Goal: Information Seeking & Learning: Learn about a topic

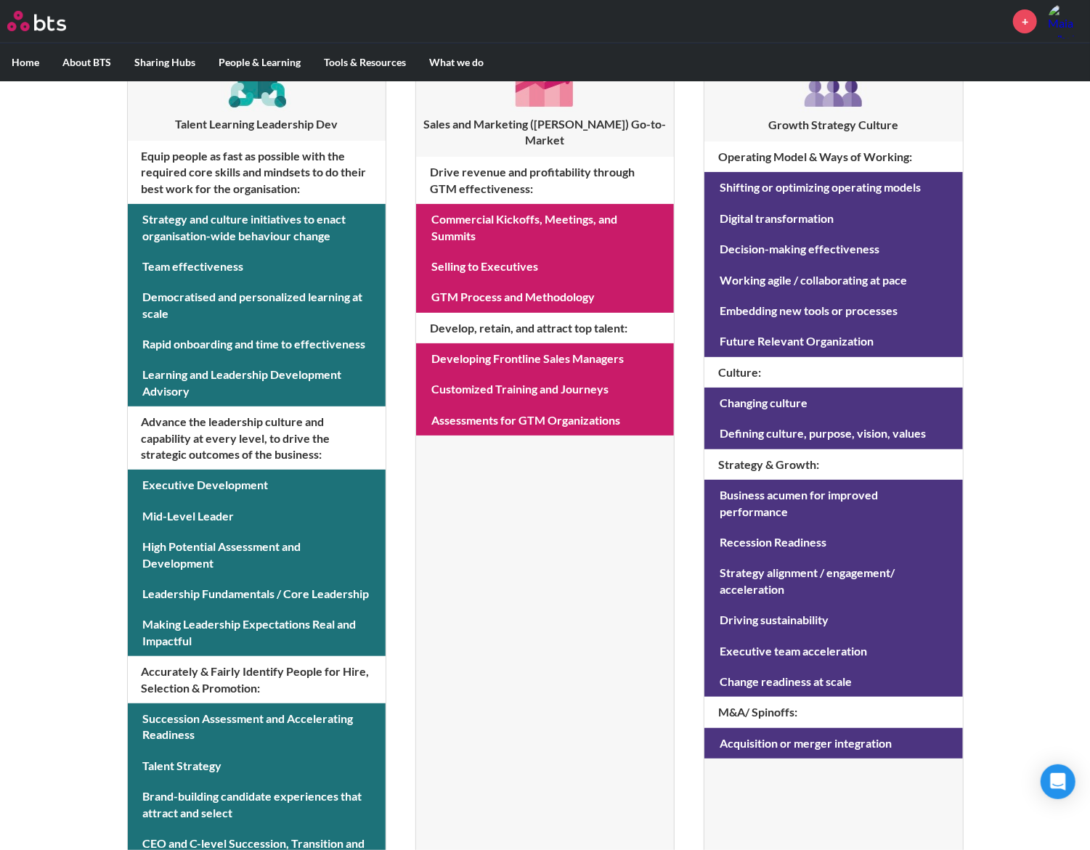
scroll to position [295, 0]
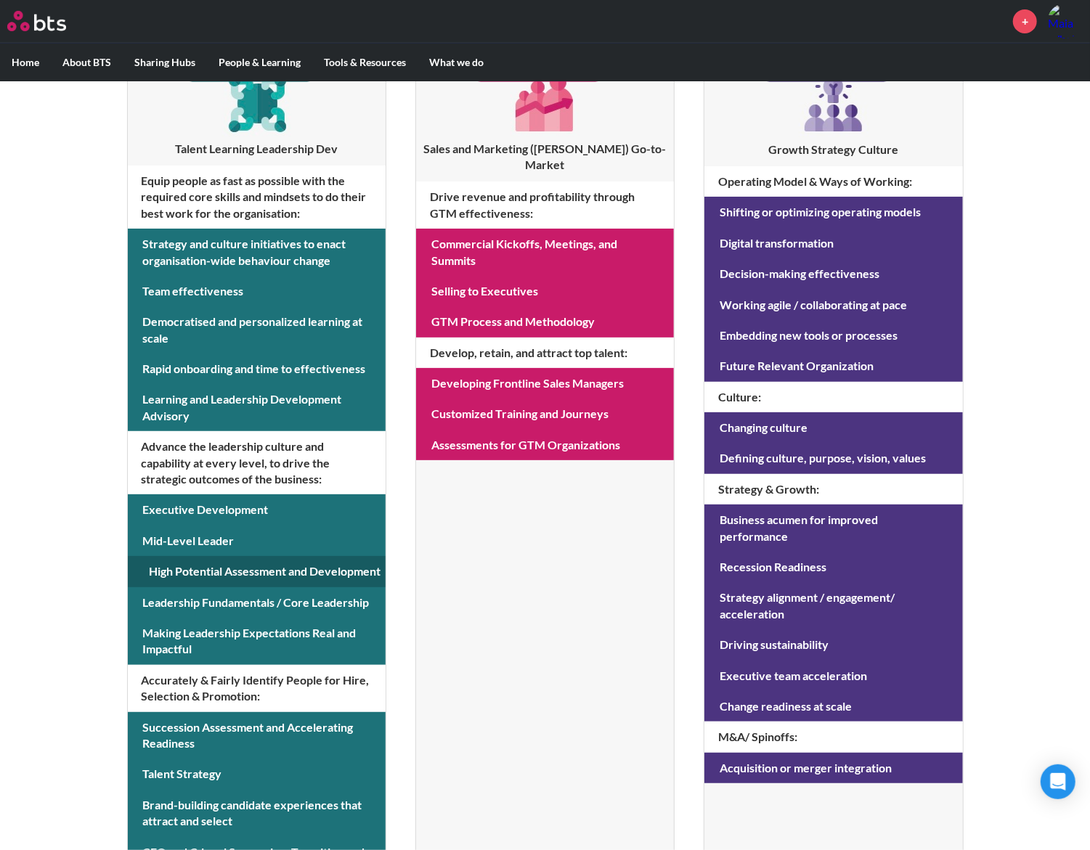
click at [327, 565] on link at bounding box center [257, 571] width 258 height 30
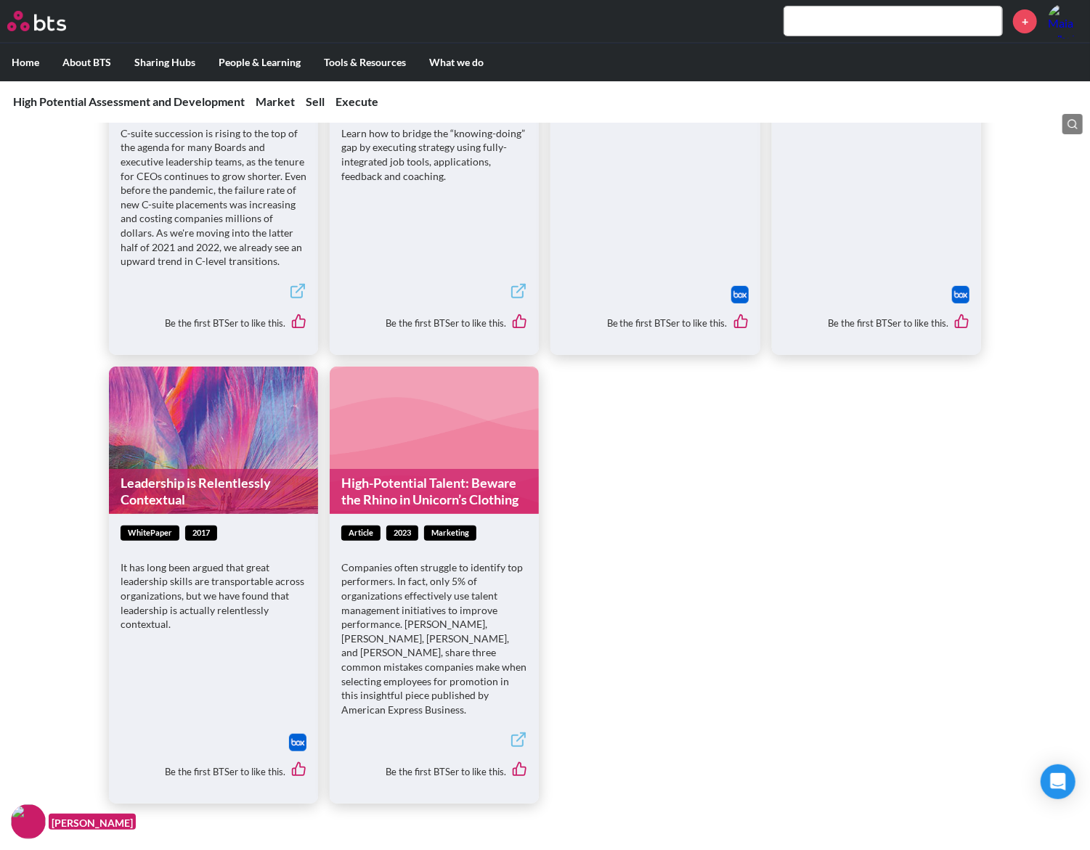
scroll to position [3387, 0]
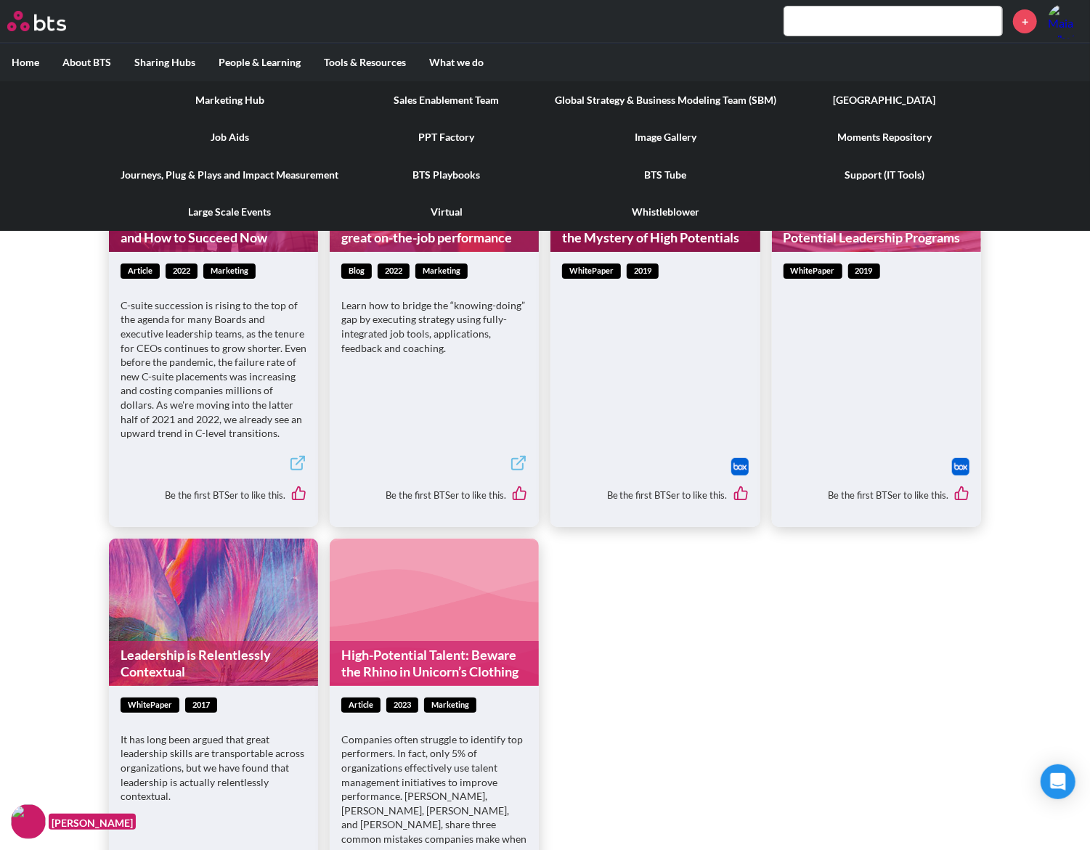
click at [263, 96] on link "Marketing Hub" at bounding box center [229, 100] width 241 height 38
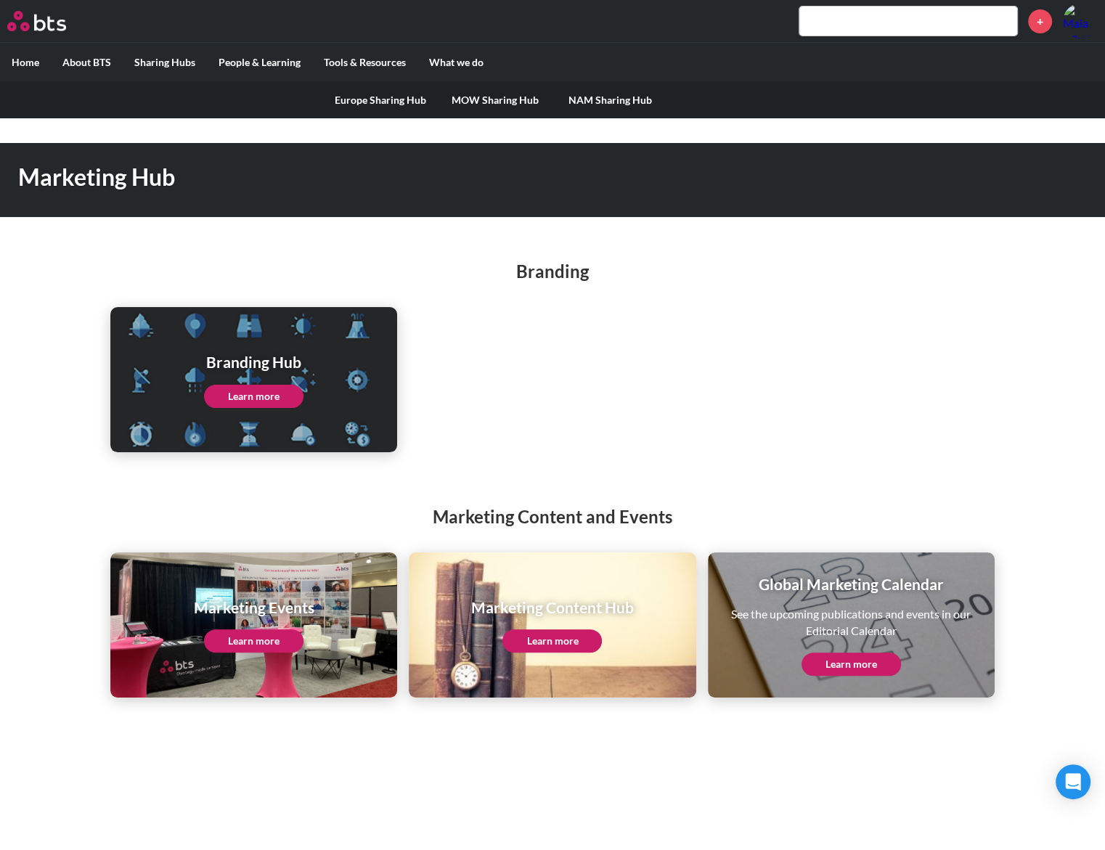
click at [608, 96] on link "NAM Sharing Hub" at bounding box center [609, 100] width 115 height 38
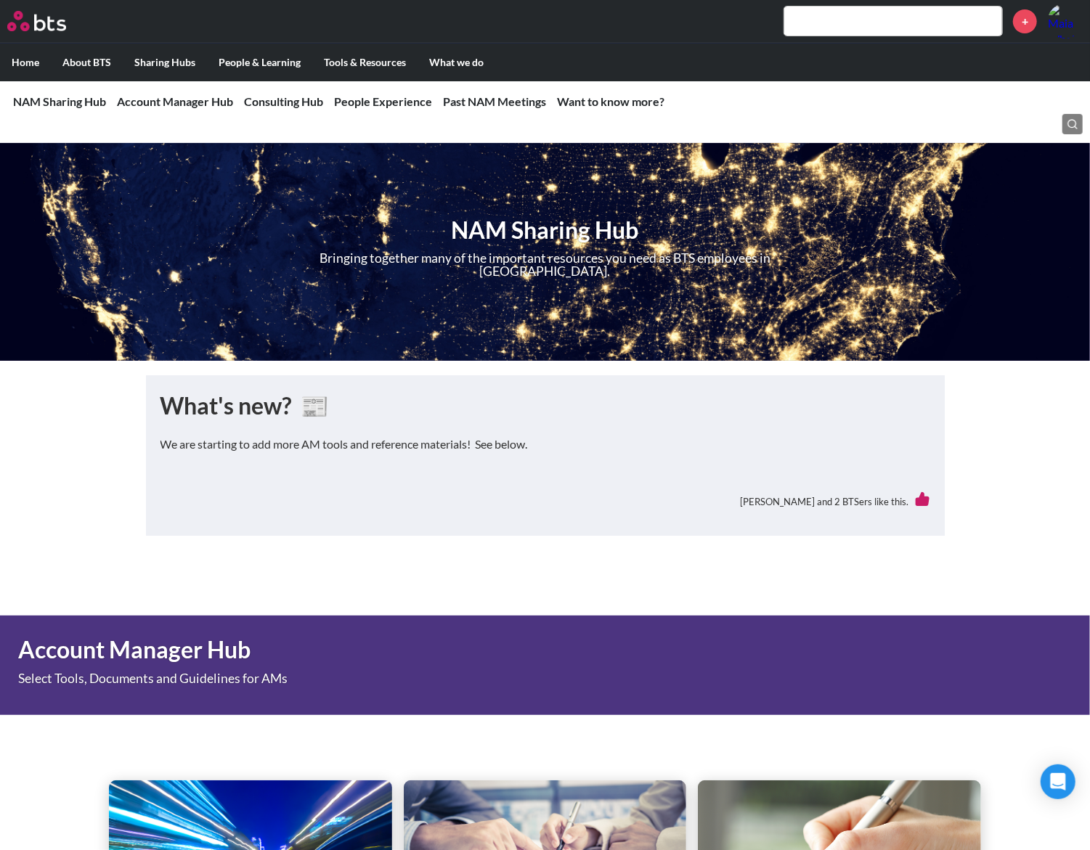
click at [39, 62] on label "Home" at bounding box center [25, 63] width 51 height 38
click at [0, 0] on input "Home" at bounding box center [0, 0] width 0 height 0
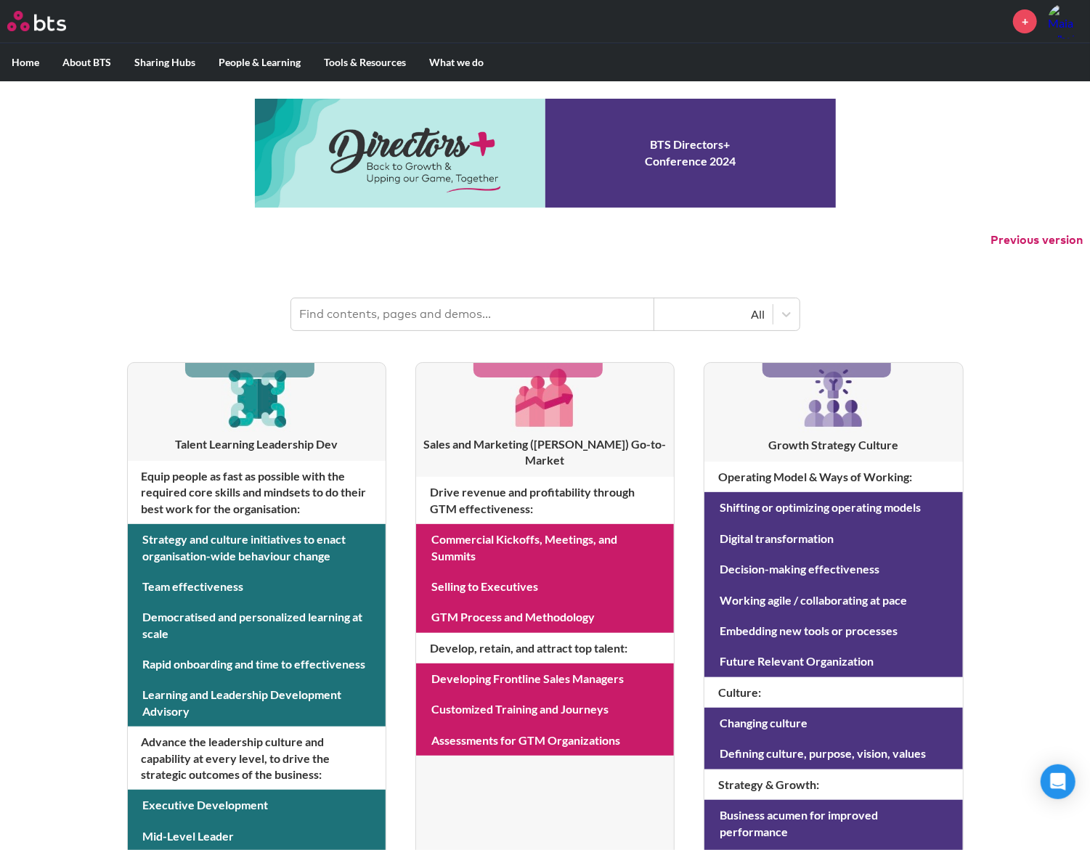
click at [575, 302] on input "text" at bounding box center [472, 314] width 363 height 32
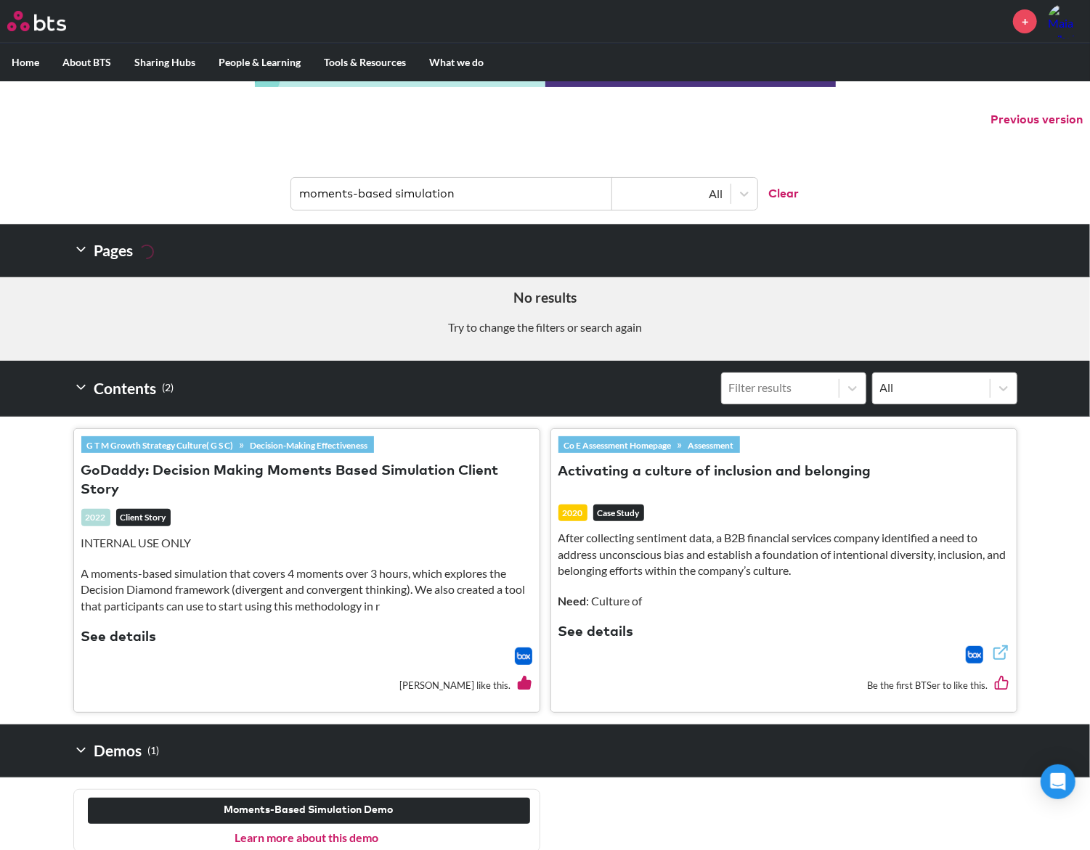
scroll to position [134, 0]
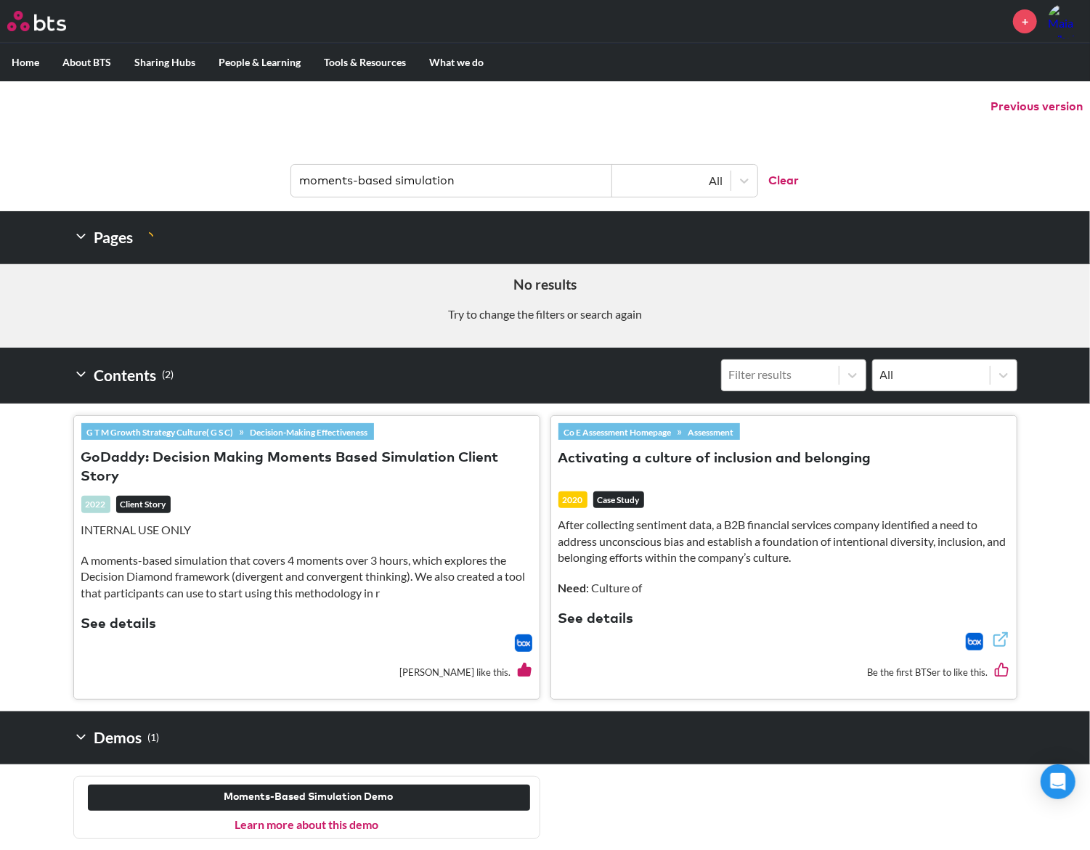
click at [314, 463] on button "GoDaddy: Decision Making Moments Based Simulation Client Story" at bounding box center [306, 468] width 451 height 39
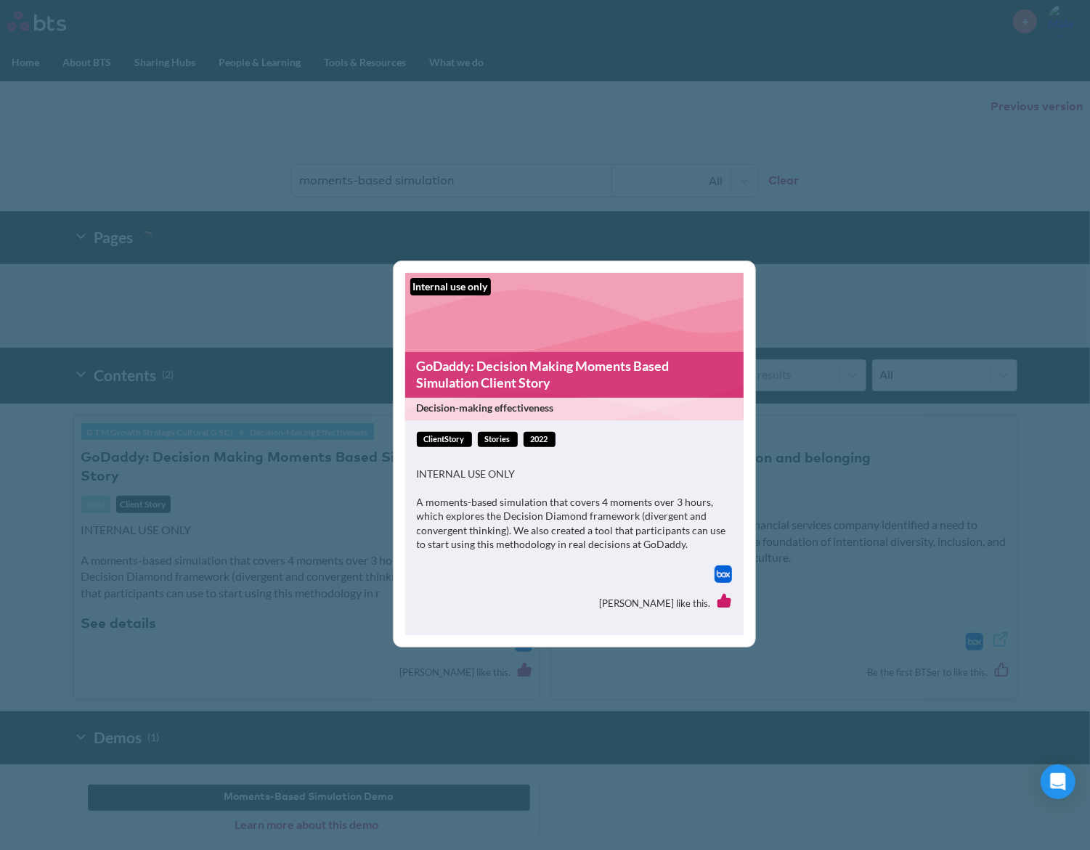
click at [459, 486] on div "INTERNAL USE ONLY A moments-based simulation that covers 4 moments over 3 hours…" at bounding box center [574, 516] width 315 height 99
click at [273, 479] on div "Internal use only GoDaddy: Decision Making Moments Based Simulation Client Stor…" at bounding box center [545, 425] width 1090 height 850
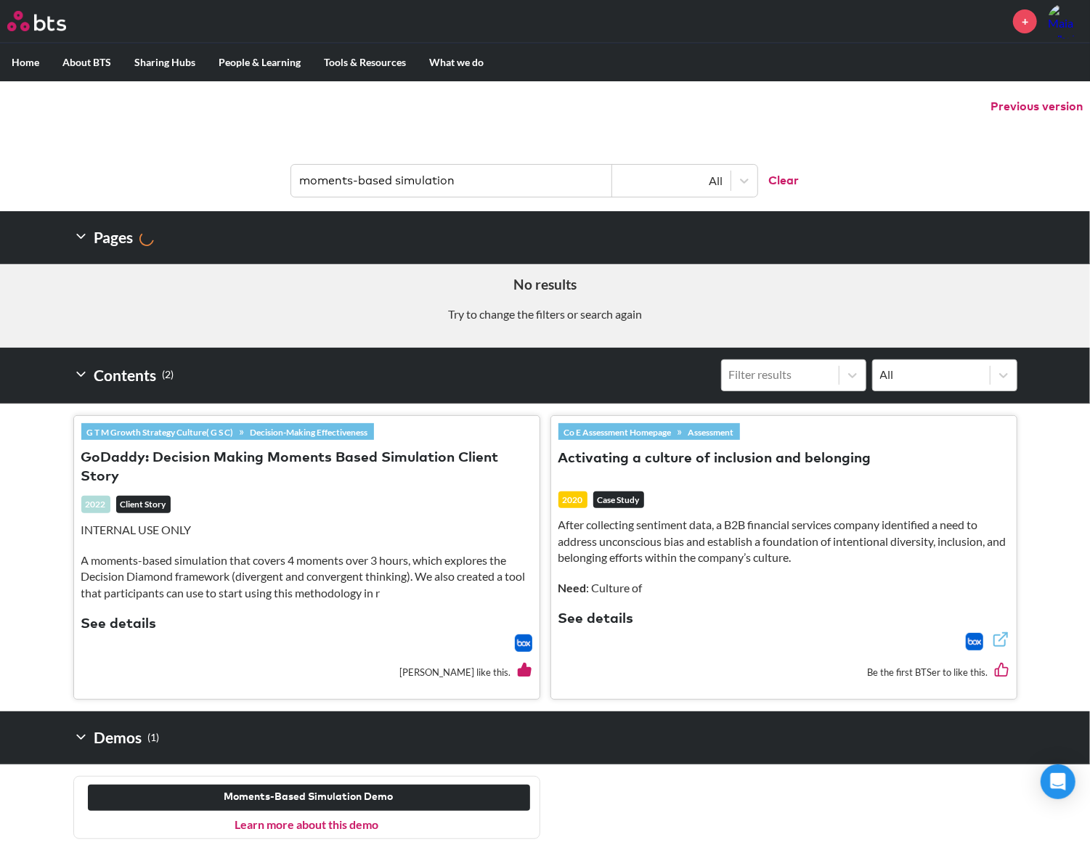
click at [327, 192] on input "moments-based simulation" at bounding box center [451, 181] width 321 height 32
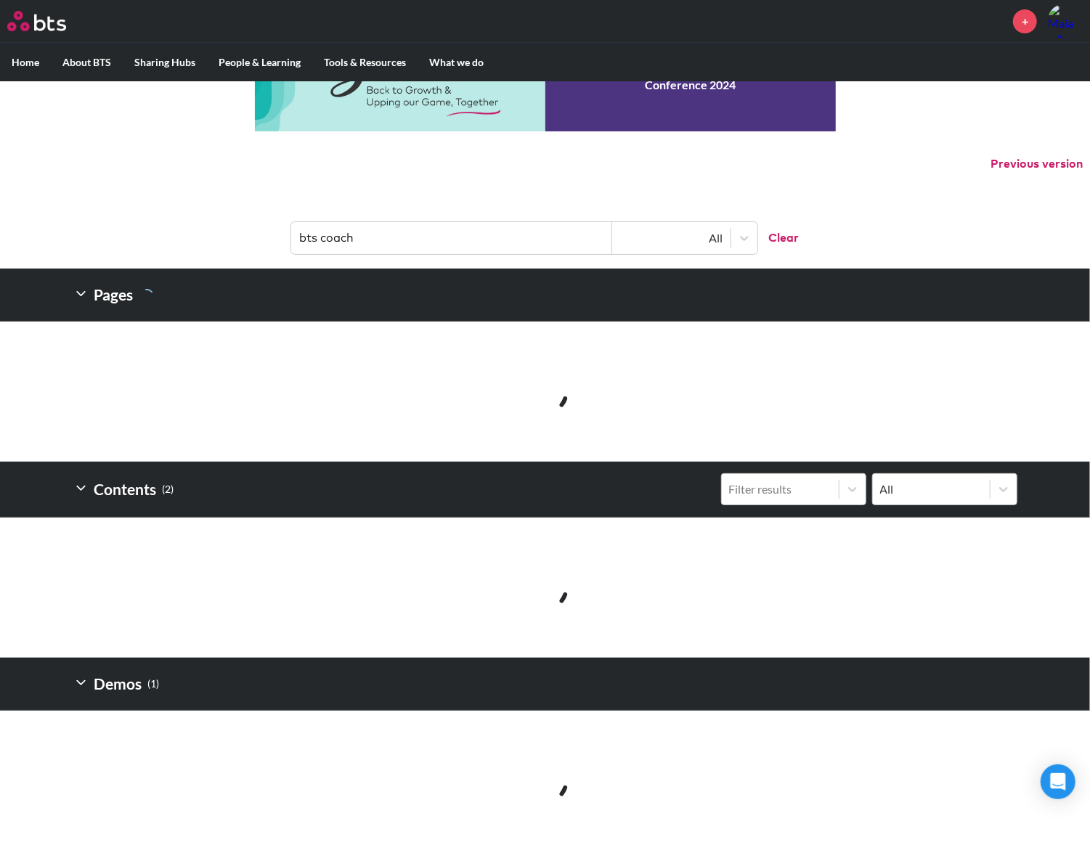
type input "bts coach"
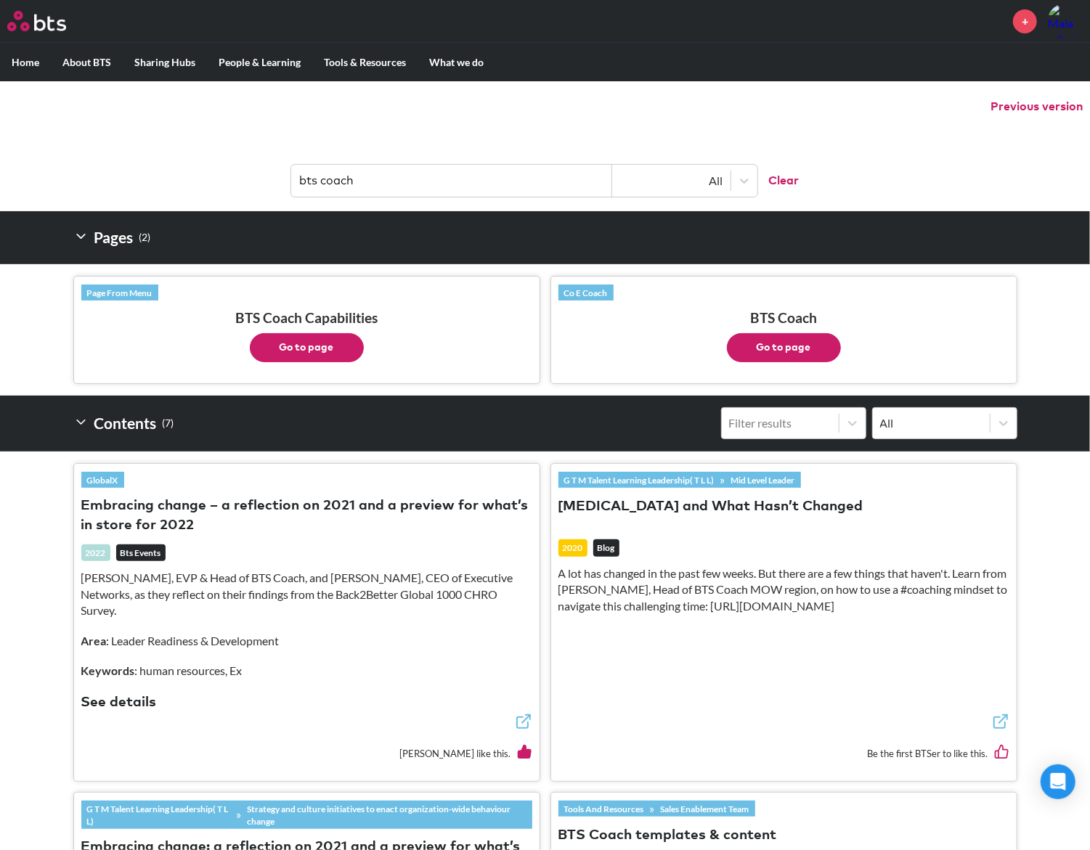
drag, startPoint x: 301, startPoint y: 344, endPoint x: 782, endPoint y: 346, distance: 480.6
click at [782, 346] on button "Go to page" at bounding box center [784, 347] width 114 height 29
click at [291, 346] on button "Go to page" at bounding box center [307, 347] width 114 height 29
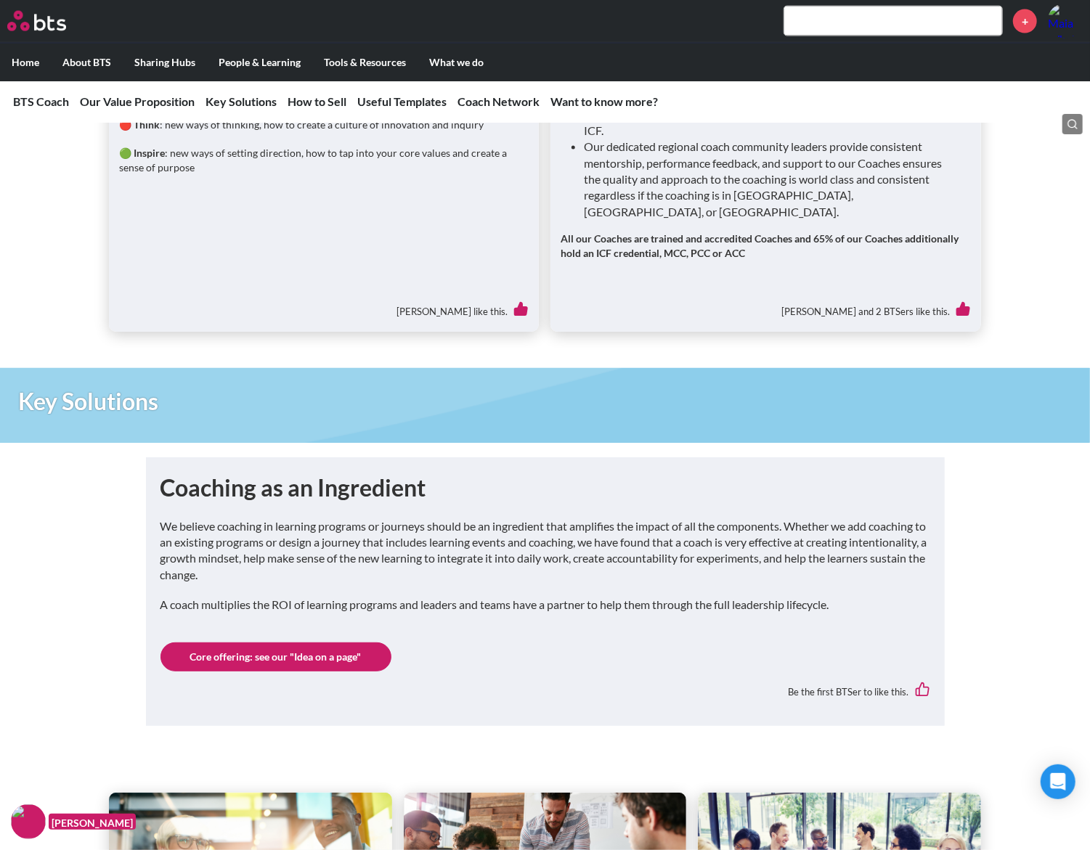
scroll to position [1645, 0]
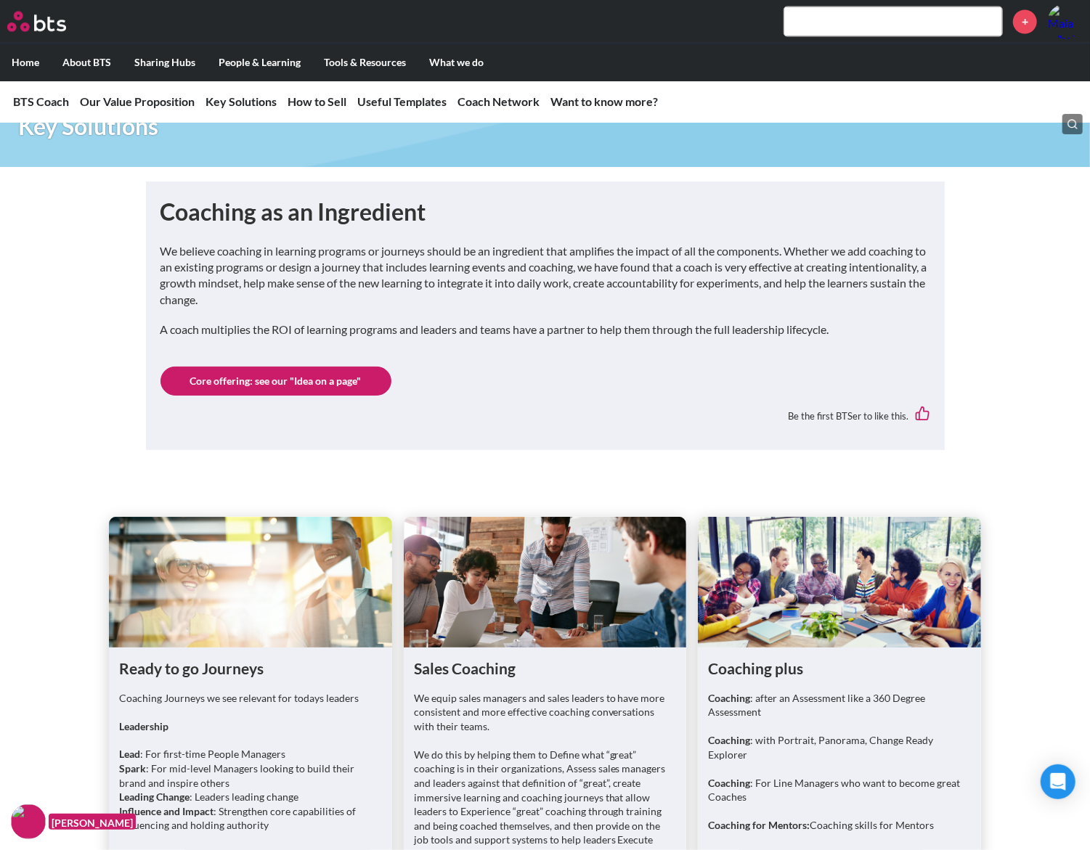
click at [325, 367] on link "Core offering: see our "Idea on a page"" at bounding box center [275, 381] width 231 height 29
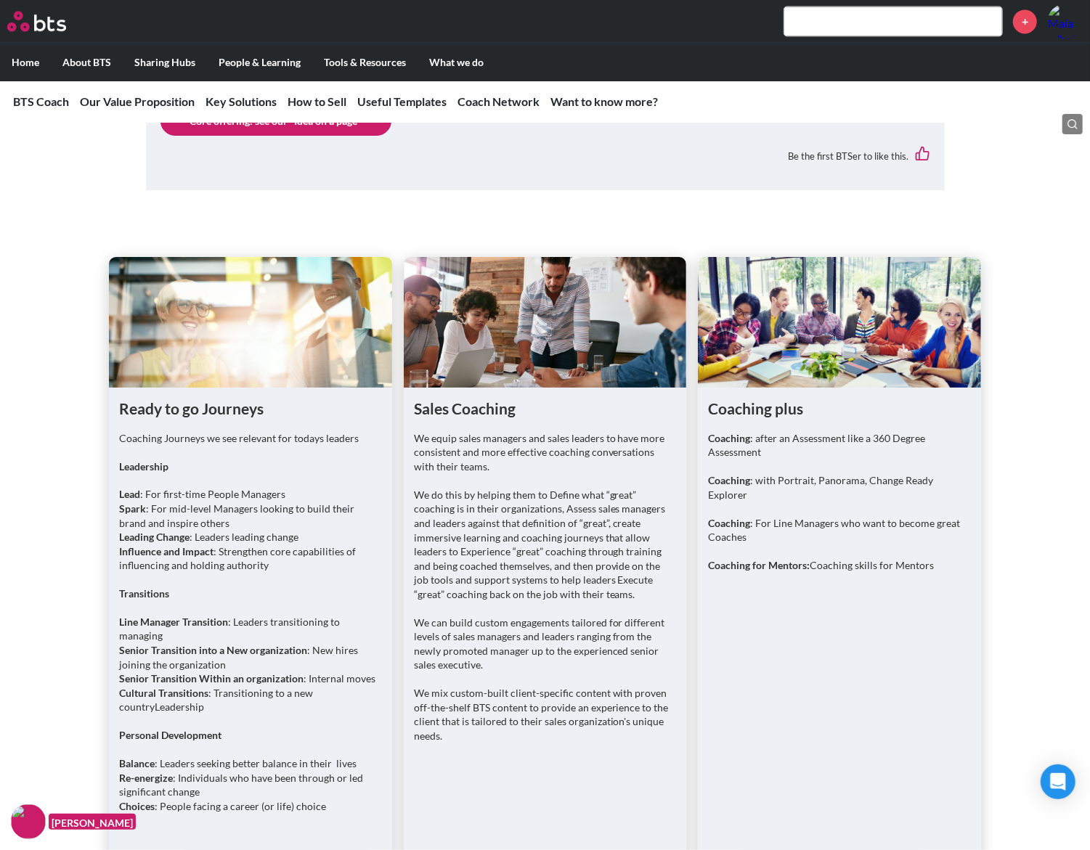
scroll to position [1935, 0]
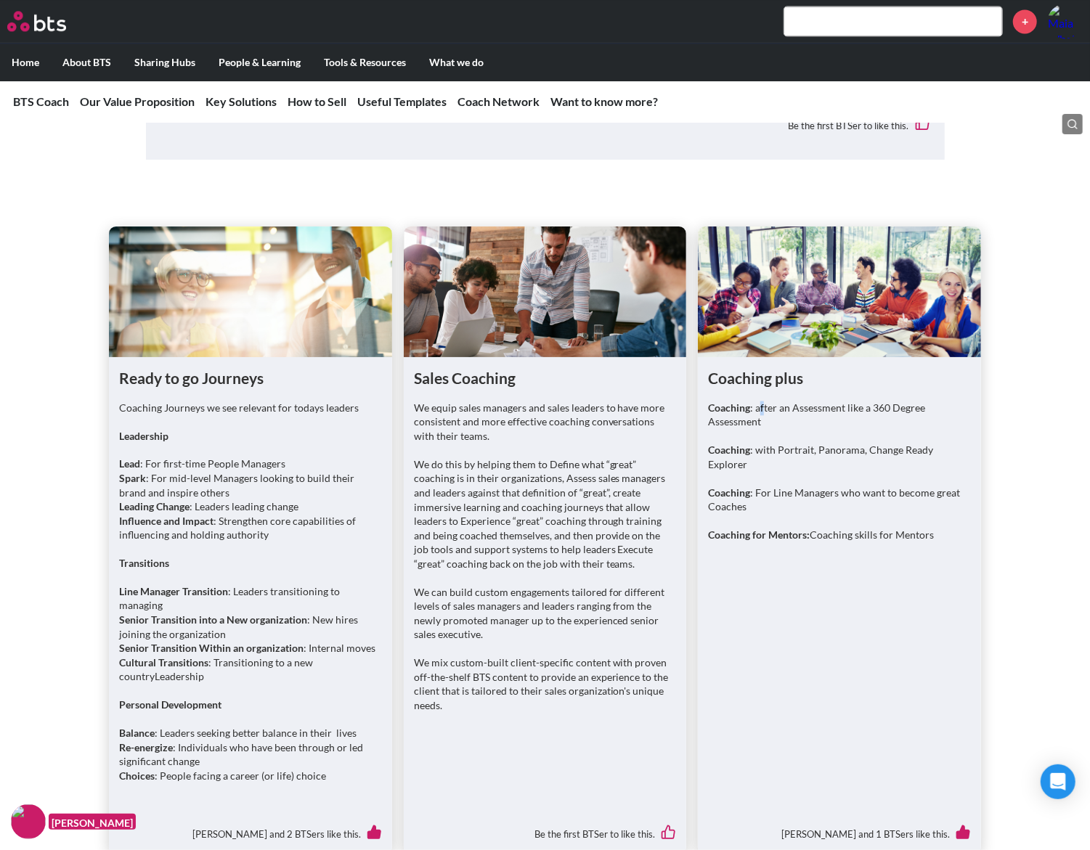
click at [848, 411] on p "Coaching : after an Assessment like a 360 Degree Assessment" at bounding box center [839, 415] width 263 height 28
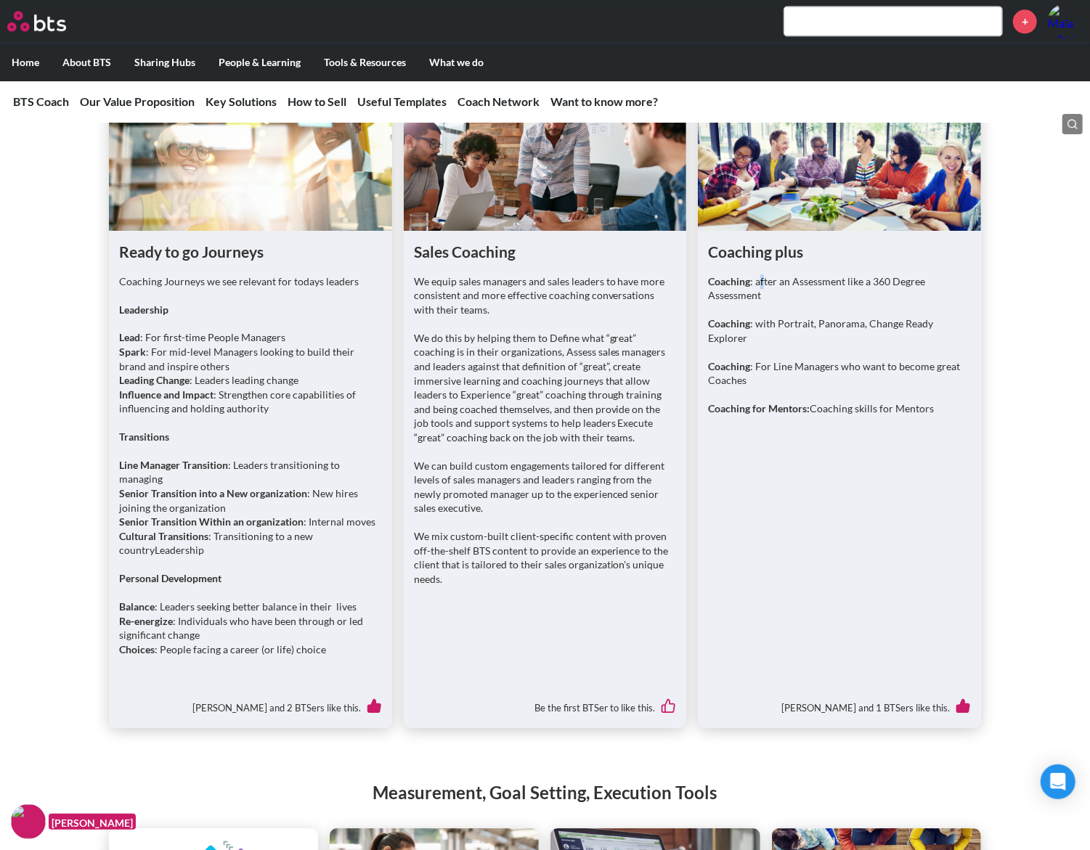
scroll to position [2033, 0]
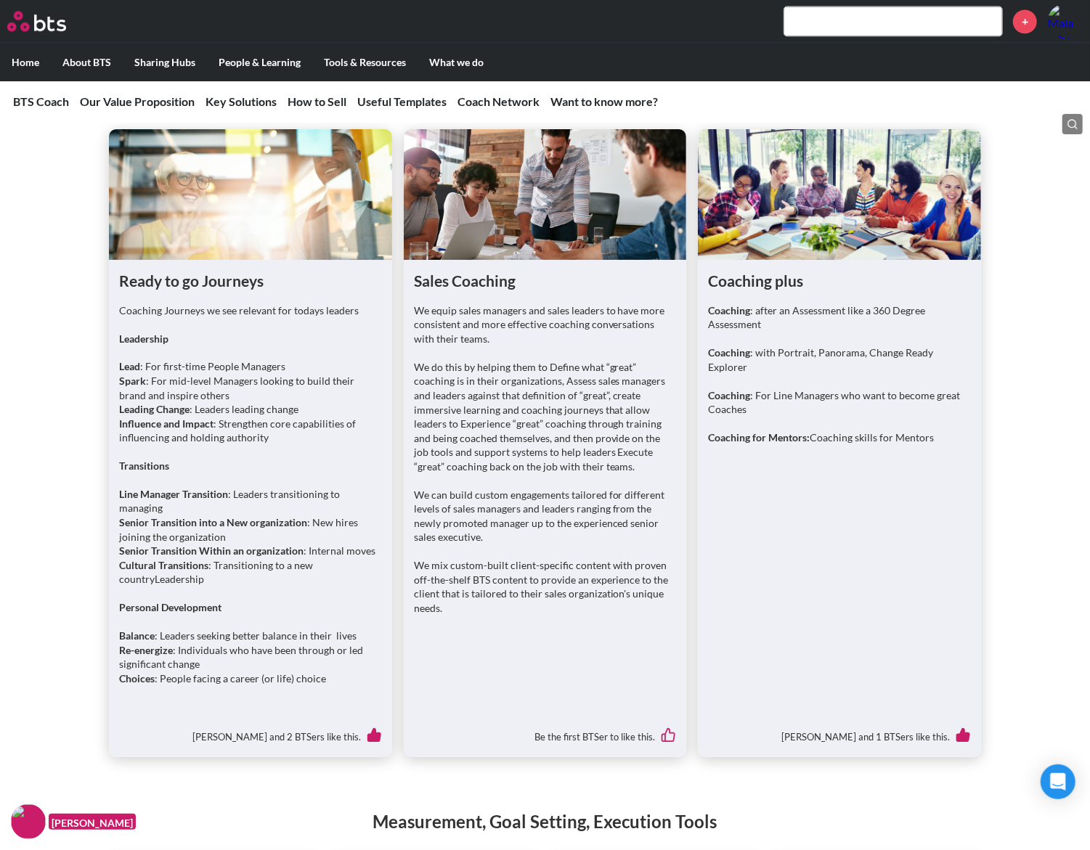
click at [742, 270] on h1 "Coaching plus" at bounding box center [839, 280] width 263 height 21
click at [828, 409] on div "Coaching : after an Assessment like a 360 Degree Assessment Coaching : with Por…" at bounding box center [839, 380] width 263 height 155
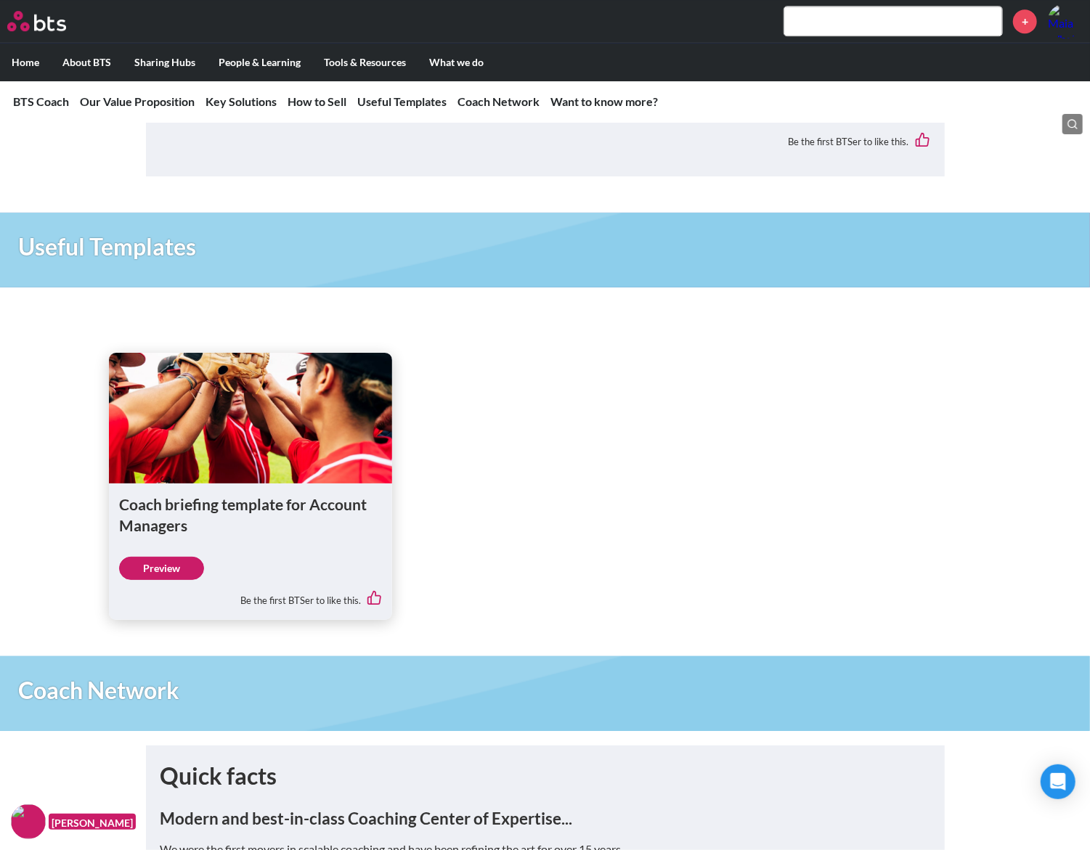
scroll to position [6001, 0]
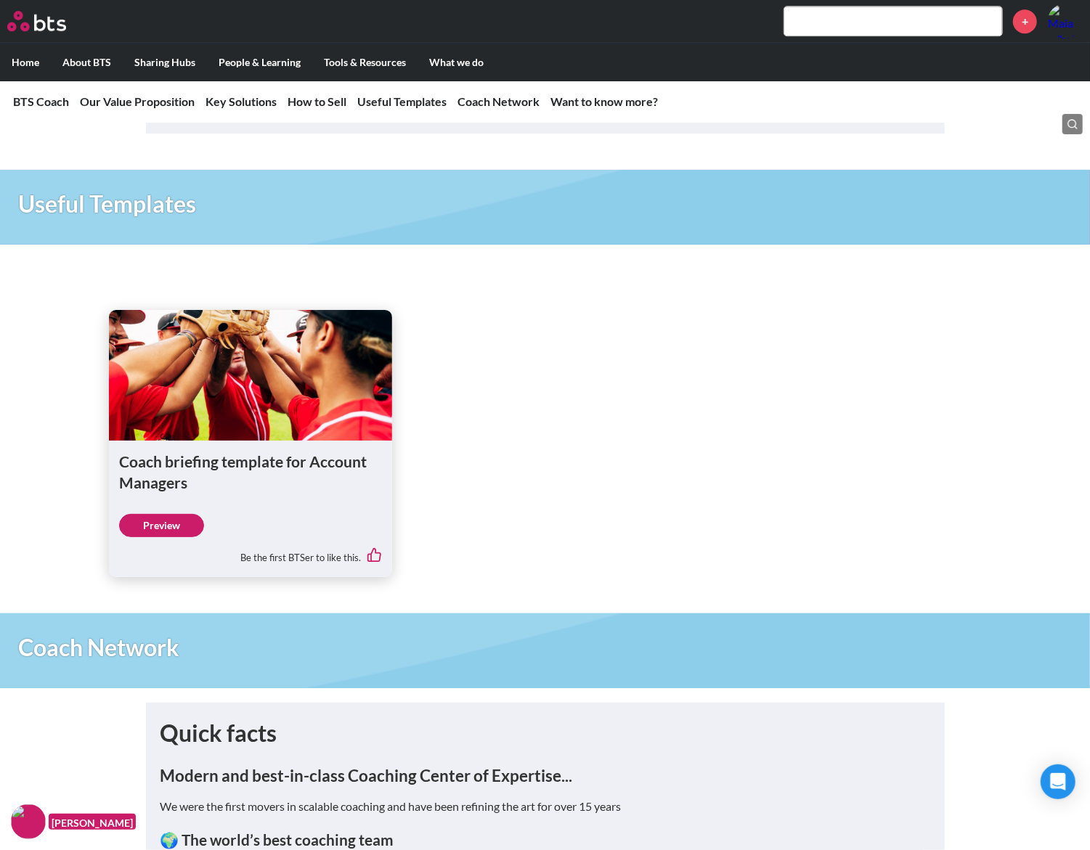
click at [160, 514] on link "Preview" at bounding box center [161, 525] width 85 height 23
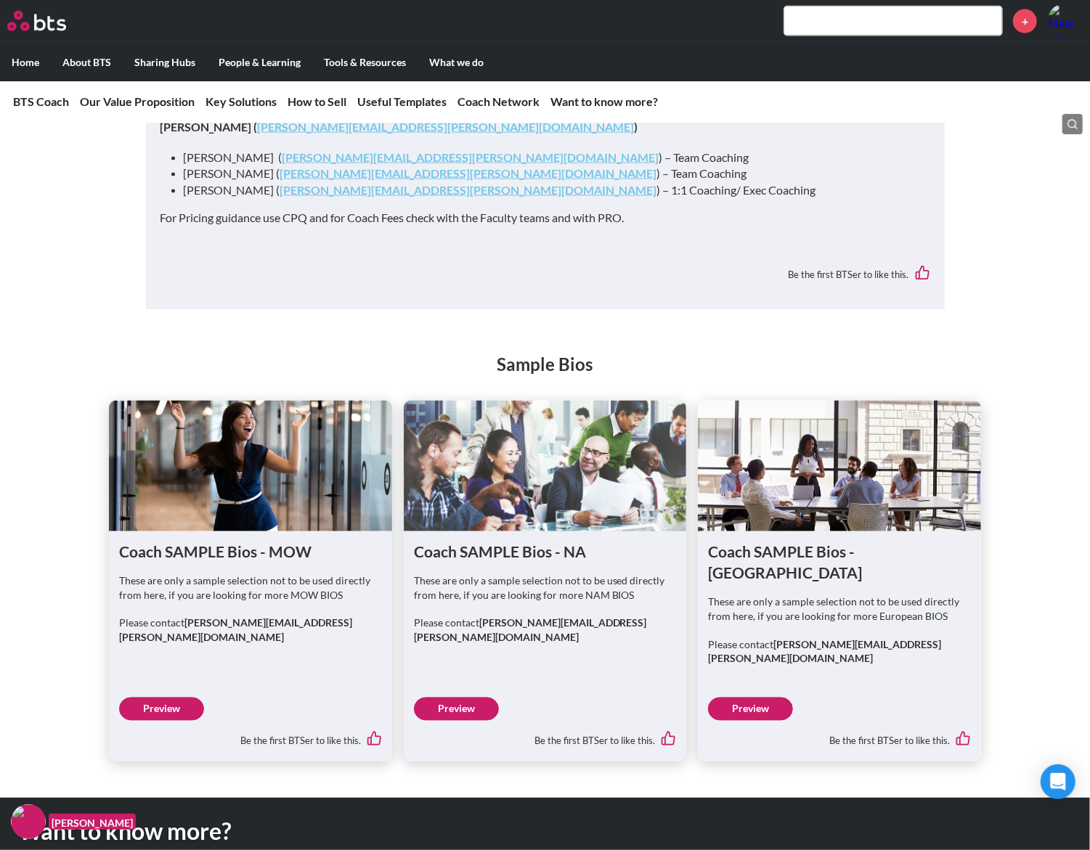
scroll to position [7722, 0]
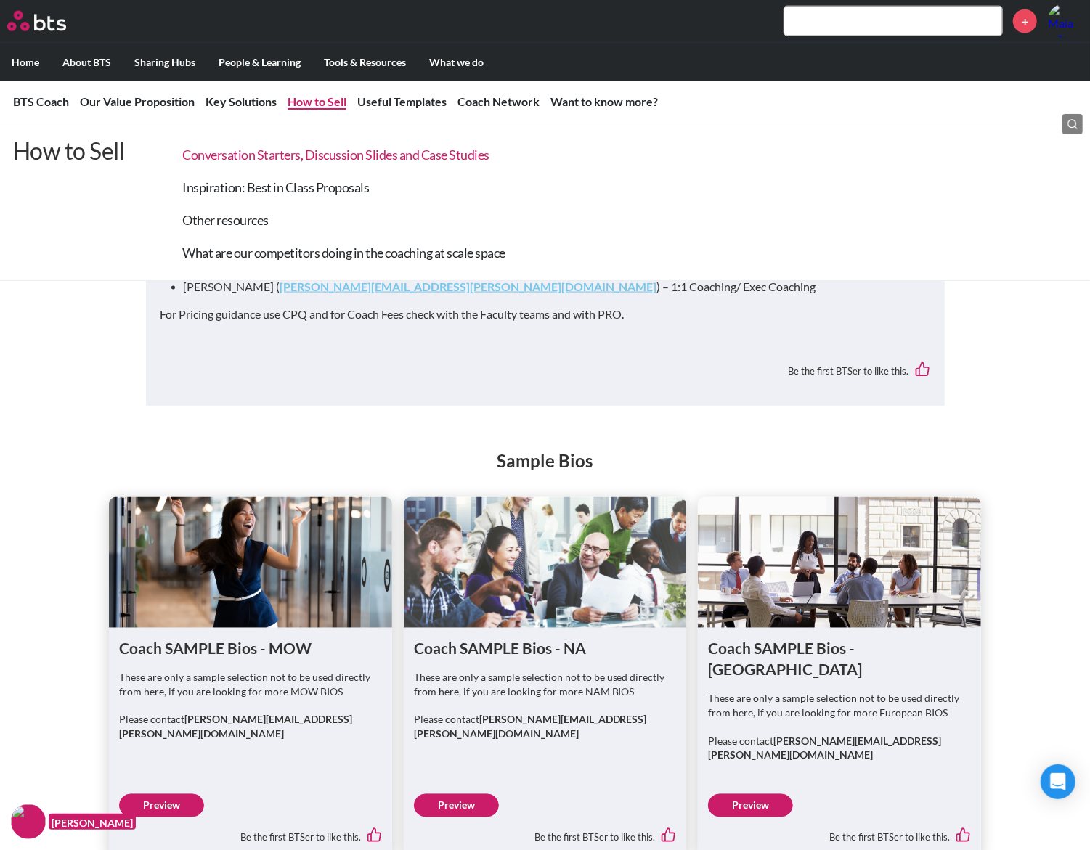
click at [307, 153] on link "Conversation Starters, Discussion Slides and Case Studies" at bounding box center [336, 155] width 307 height 16
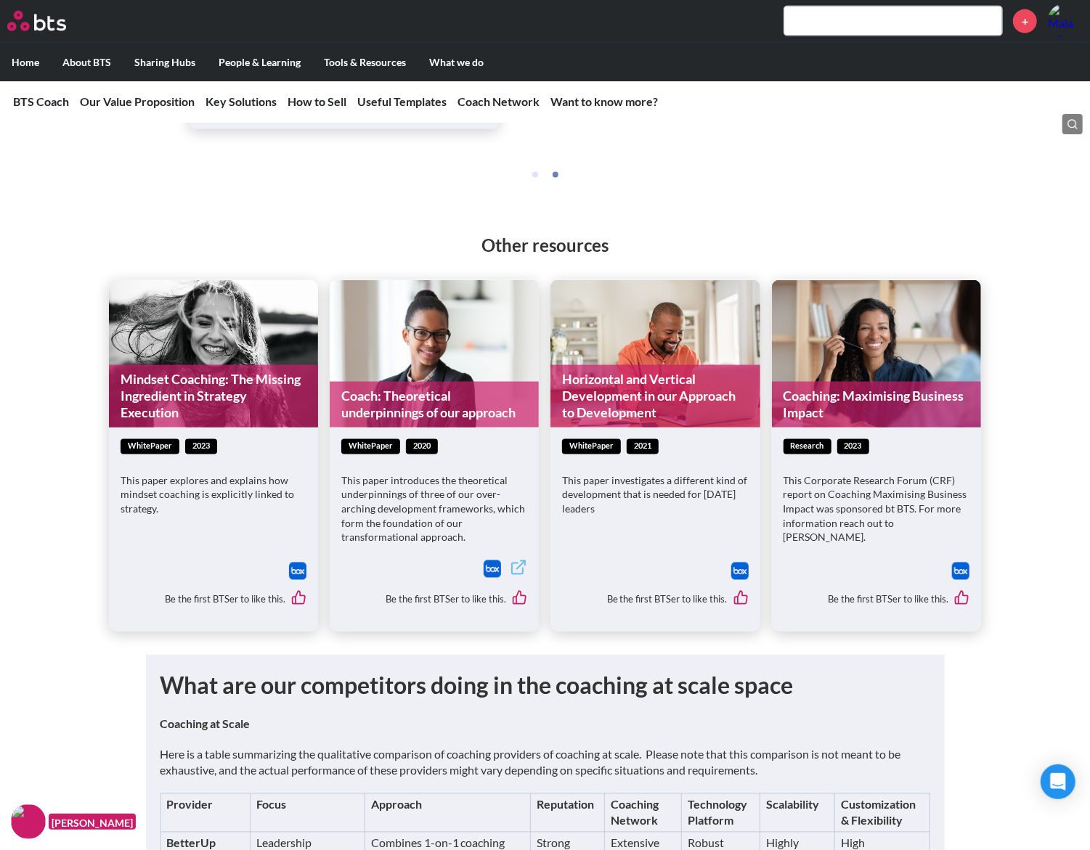
scroll to position [3559, 0]
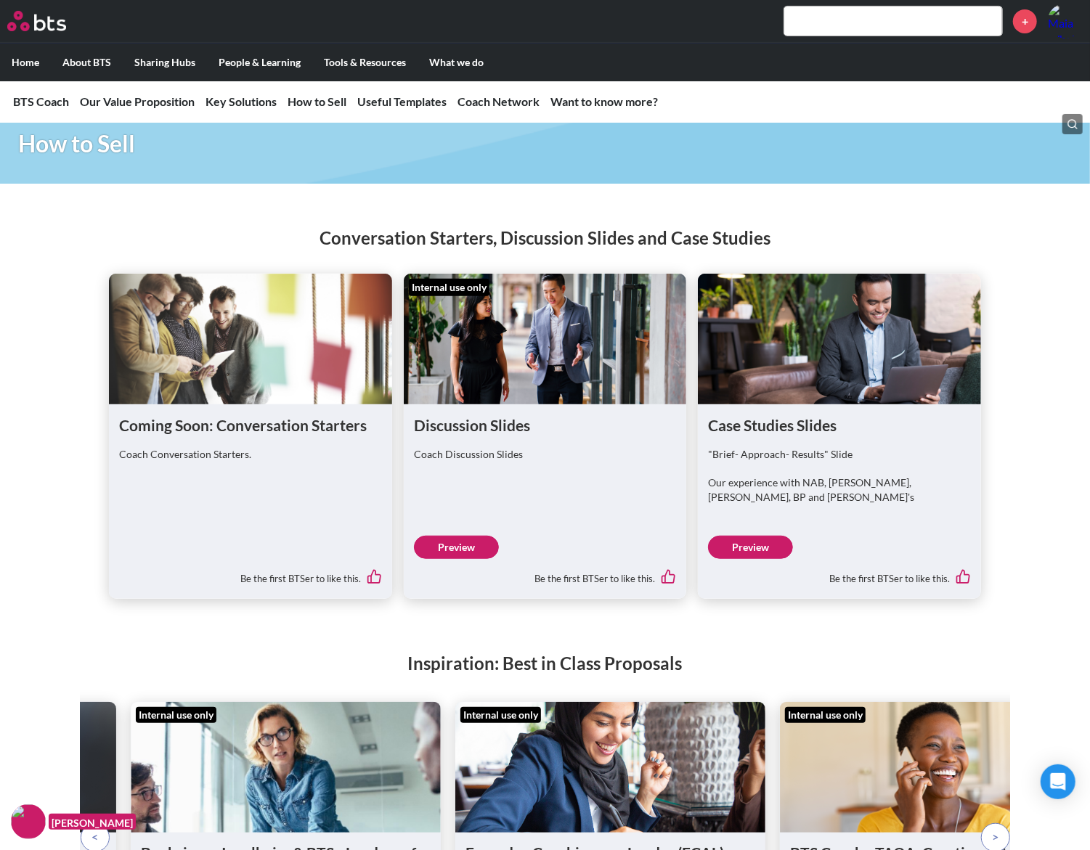
click at [770, 536] on link "Preview" at bounding box center [750, 547] width 85 height 23
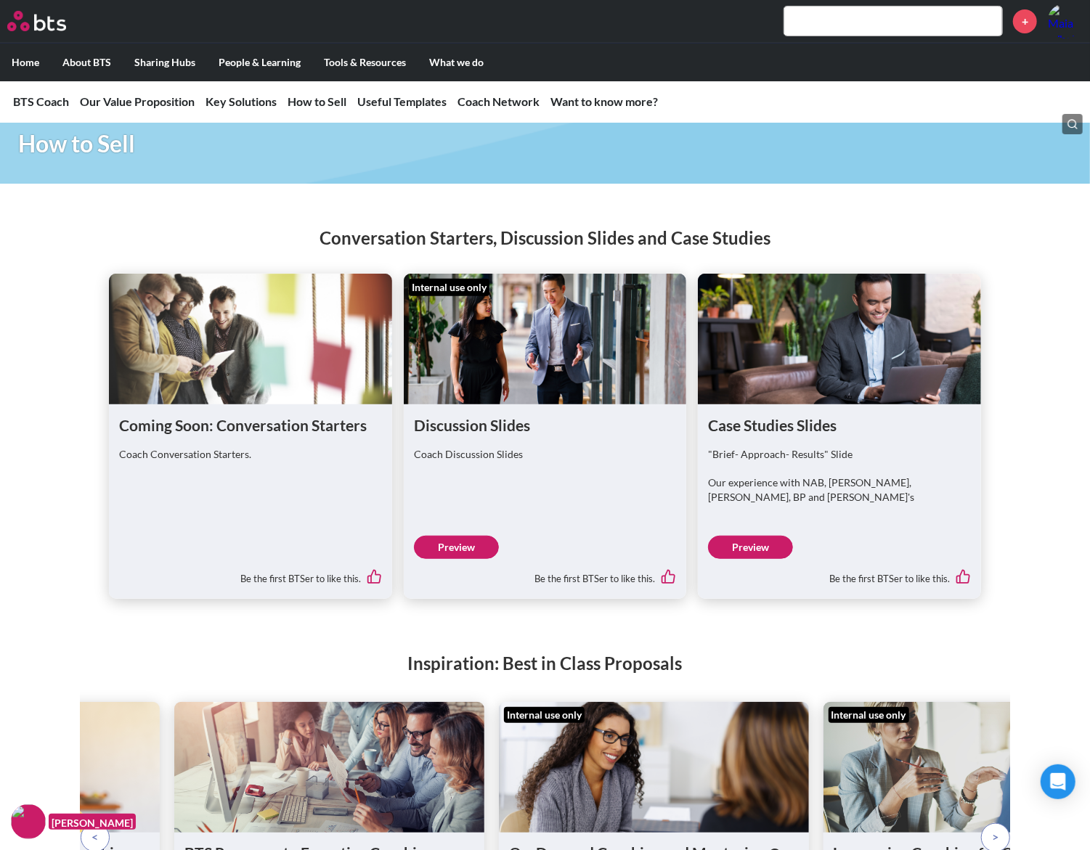
click at [443, 540] on link "Preview" at bounding box center [456, 547] width 85 height 23
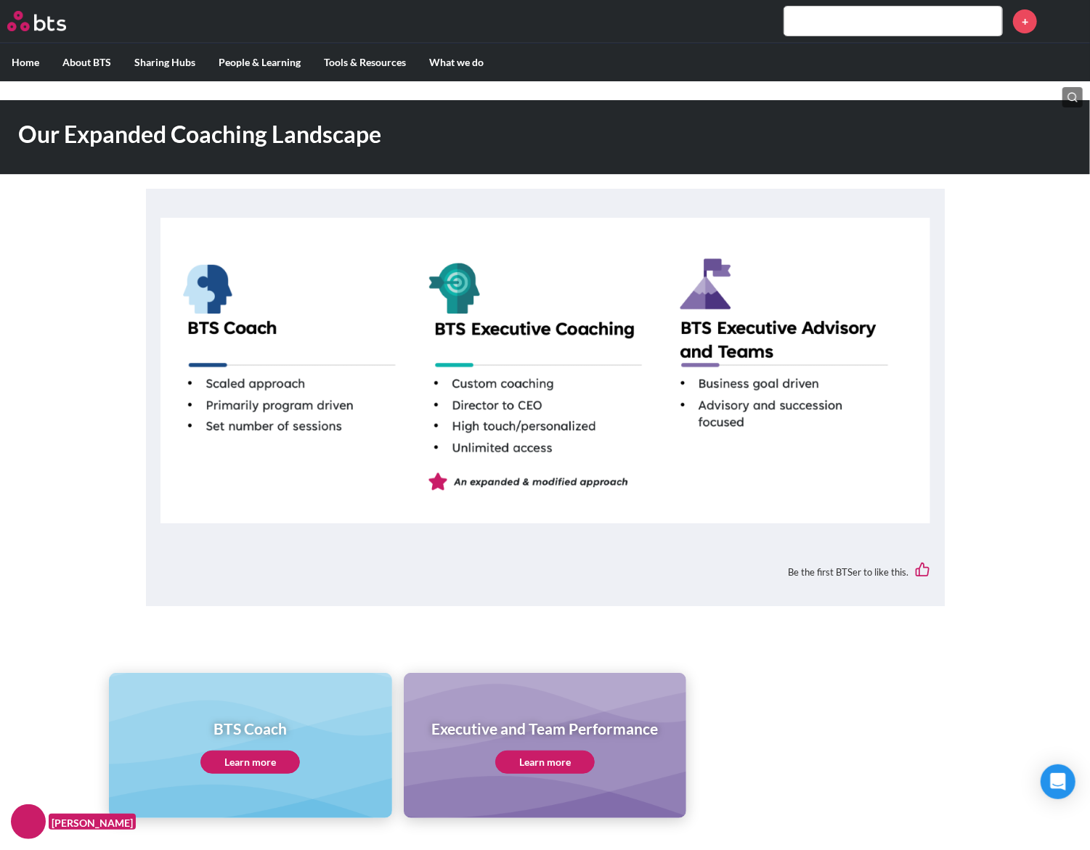
scroll to position [97, 0]
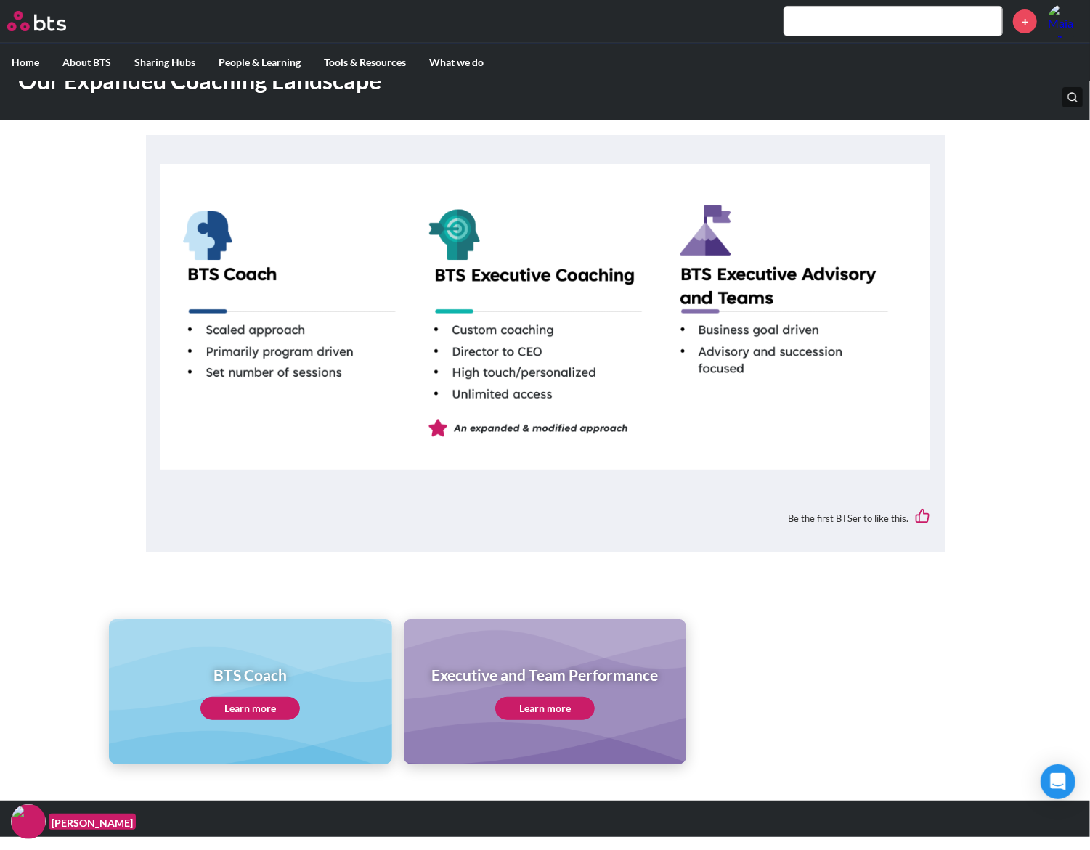
click at [269, 711] on link "Learn more" at bounding box center [249, 708] width 99 height 23
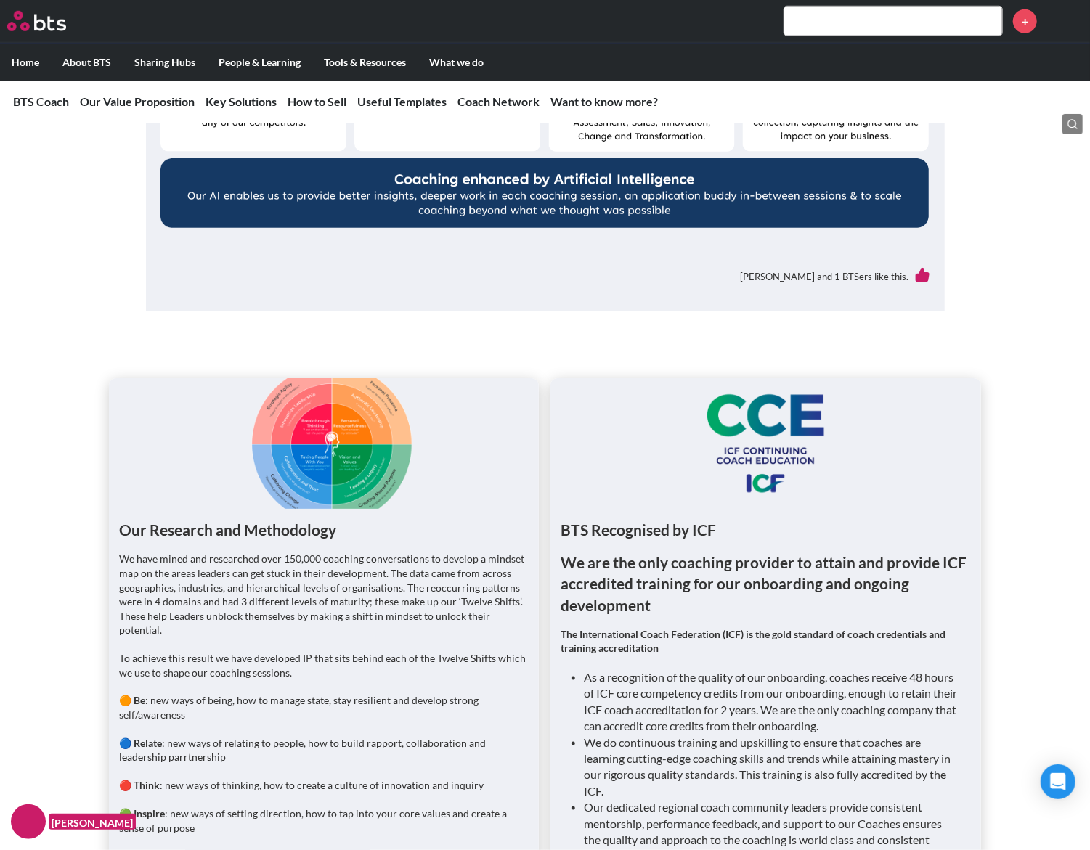
scroll to position [871, 0]
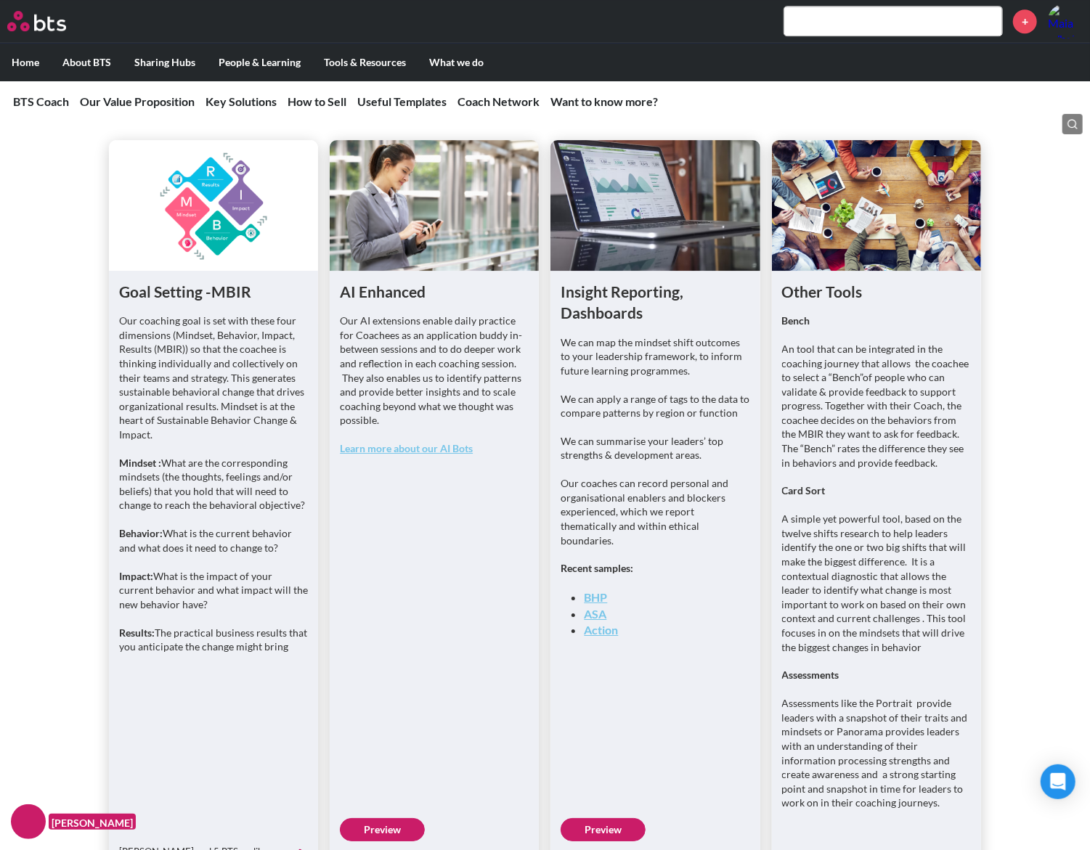
scroll to position [2807, 0]
